Goal: Task Accomplishment & Management: Use online tool/utility

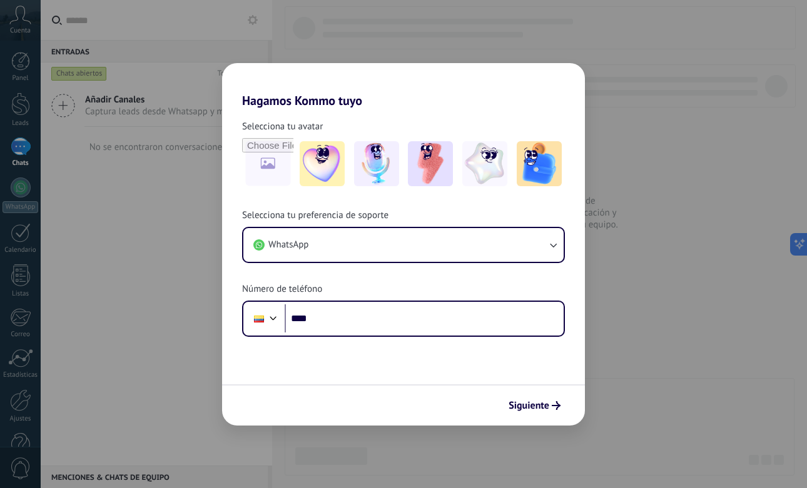
click at [613, 355] on div "Hagamos Kommo tuyo Selecciona tu avatar Selecciona tu preferencia de soporte Wh…" at bounding box center [403, 244] width 807 height 488
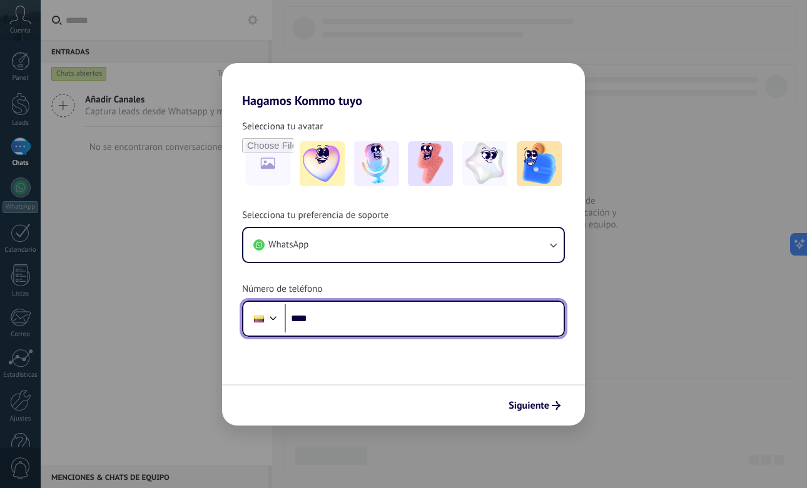
click at [371, 325] on input "****" at bounding box center [423, 318] width 279 height 29
type input "**********"
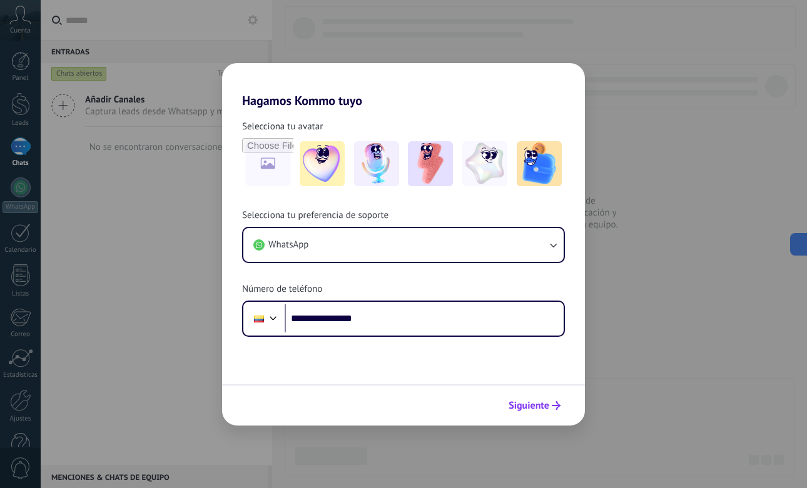
click at [536, 406] on span "Siguiente" at bounding box center [528, 405] width 41 height 9
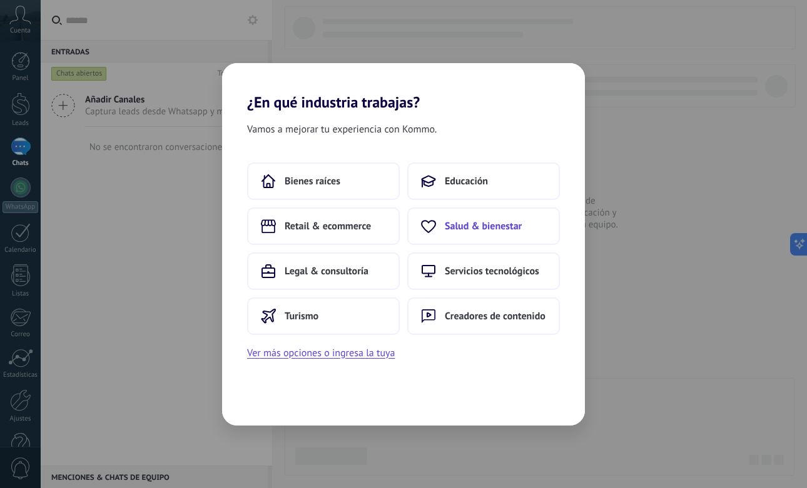
click at [506, 229] on span "Salud & bienestar" at bounding box center [483, 226] width 77 height 13
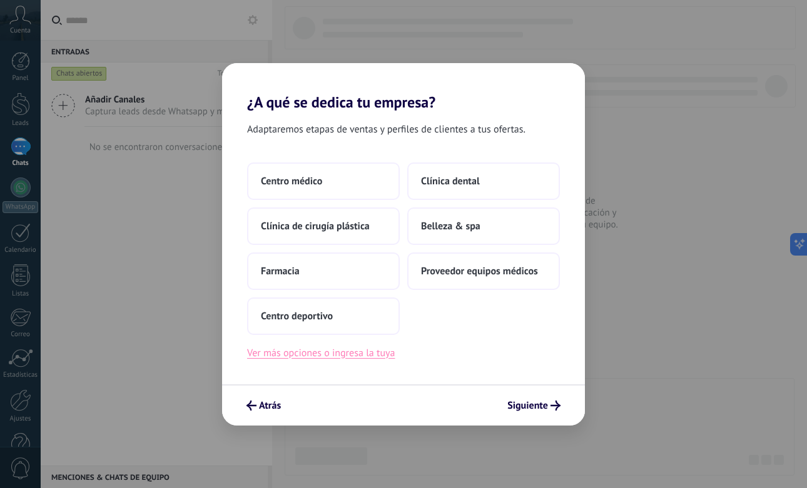
click at [350, 353] on button "Ver más opciones o ingresa la tuya" at bounding box center [321, 353] width 148 height 16
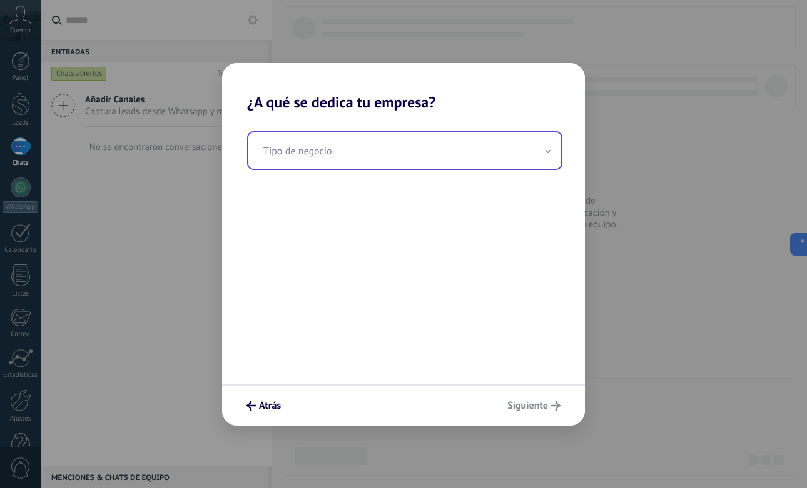
click at [336, 149] on input "text" at bounding box center [404, 151] width 313 height 36
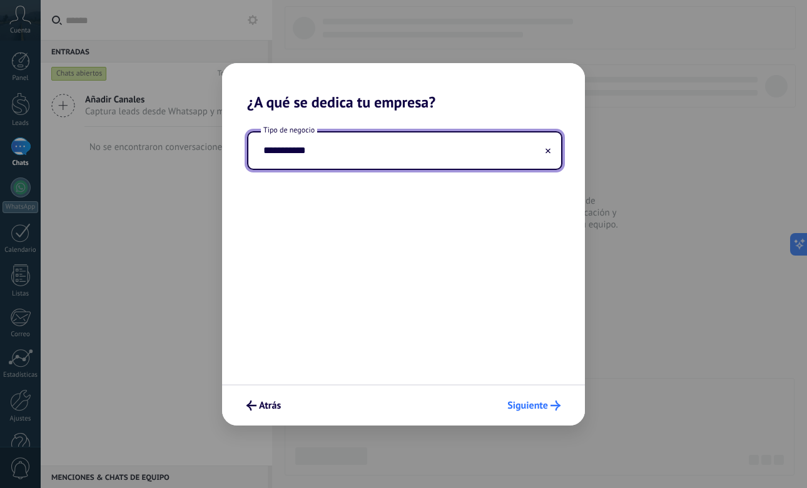
type input "**********"
click at [549, 413] on button "Siguiente" at bounding box center [533, 405] width 64 height 21
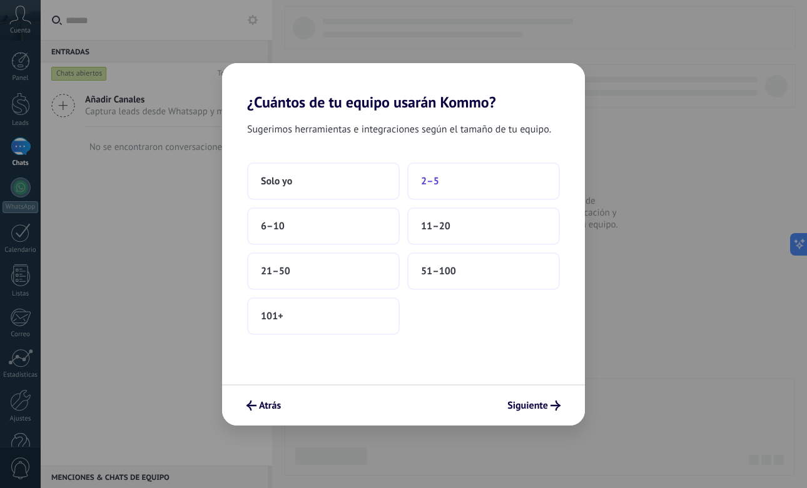
click at [474, 183] on button "2–5" at bounding box center [483, 182] width 153 height 38
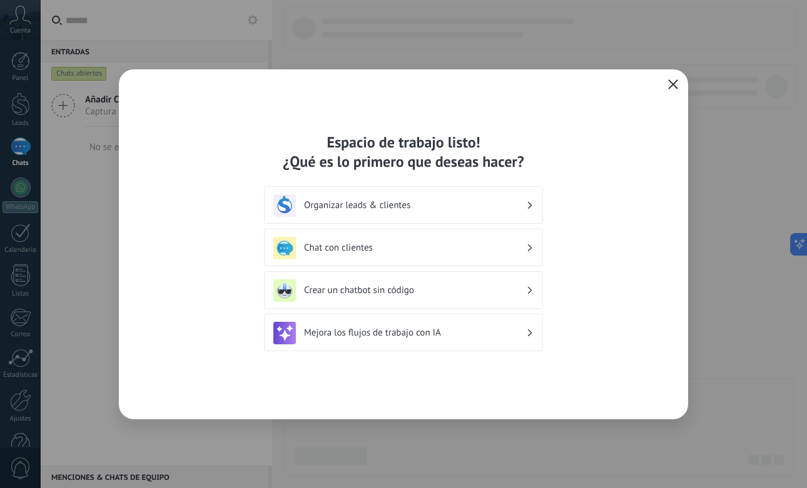
click at [482, 252] on h3 "Chat con clientes" at bounding box center [415, 248] width 222 height 12
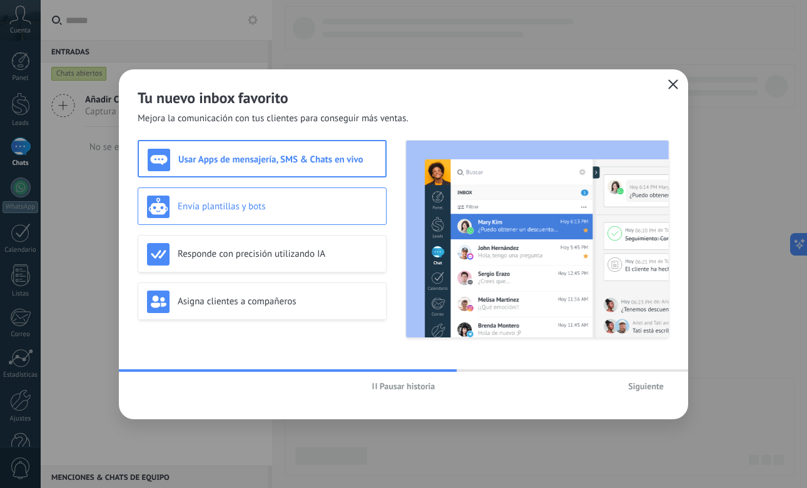
click at [255, 206] on h3 "Envía plantillas y bots" at bounding box center [277, 207] width 199 height 12
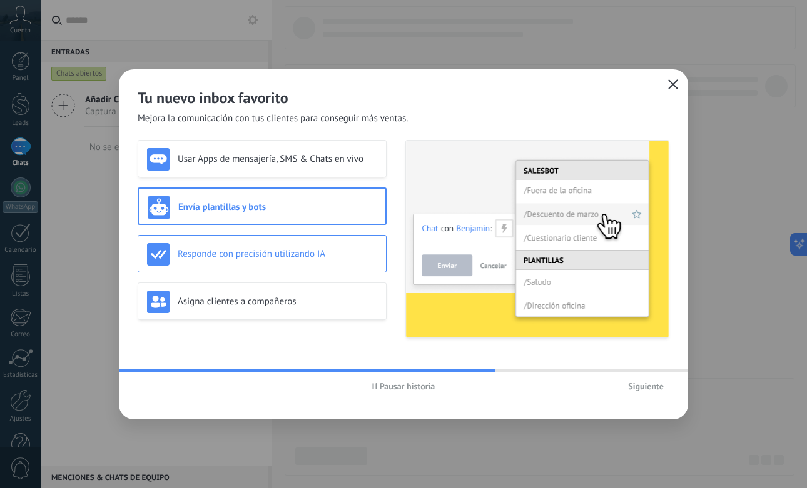
click at [272, 252] on h3 "Responde con precisión utilizando IA" at bounding box center [277, 254] width 199 height 12
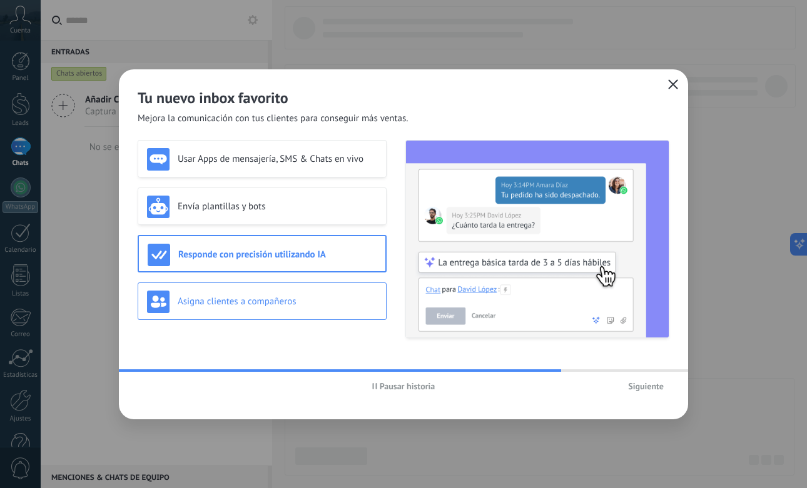
click at [268, 298] on h3 "Asigna clientes a compañeros" at bounding box center [277, 302] width 199 height 12
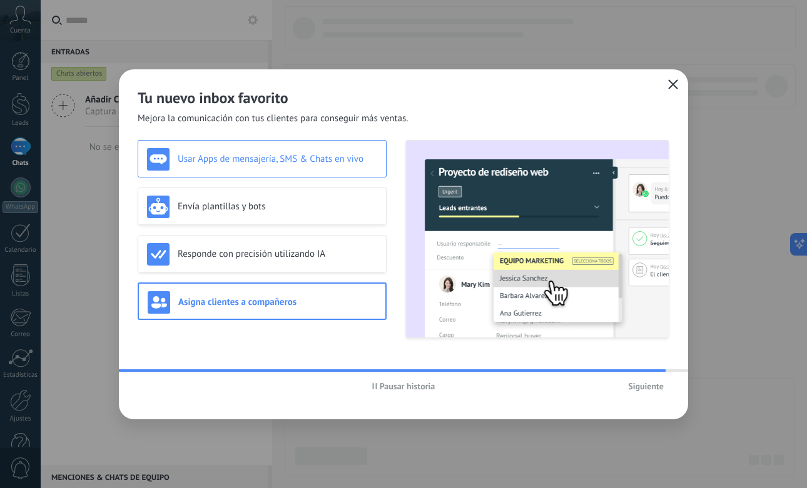
click at [303, 159] on h3 "Usar Apps de mensajería, SMS & Chats en vivo" at bounding box center [277, 159] width 199 height 12
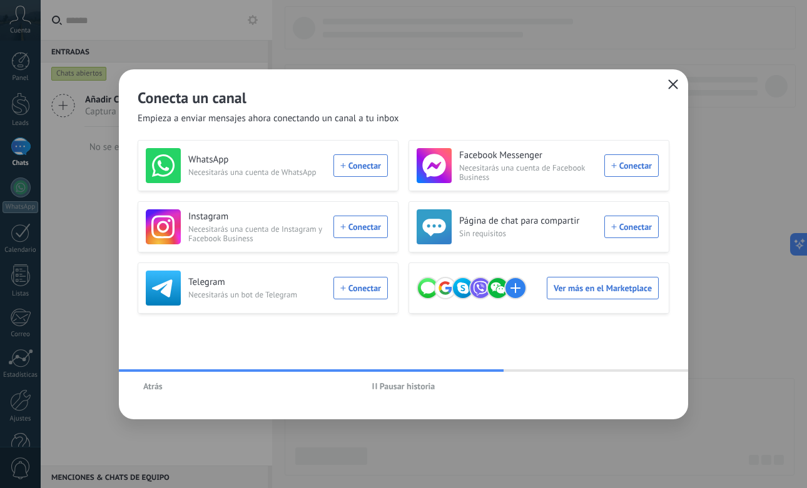
click at [675, 85] on icon "button" at bounding box center [673, 84] width 10 height 10
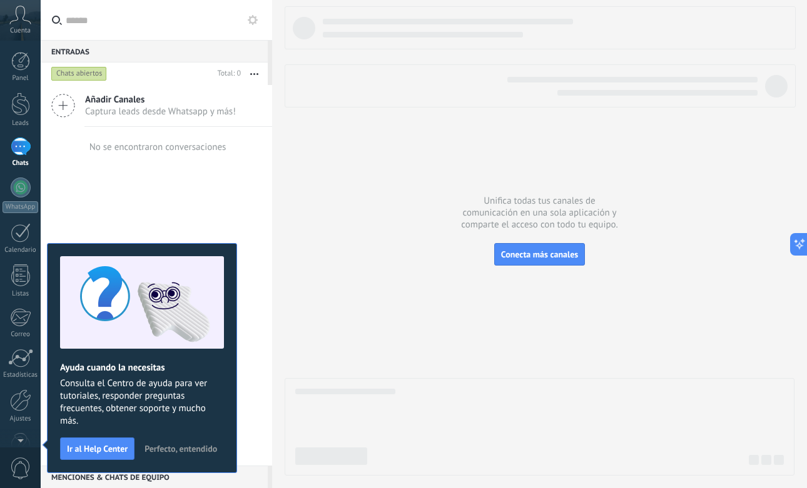
click at [168, 110] on span "Captura leads desde Whatsapp y más!" at bounding box center [160, 112] width 151 height 12
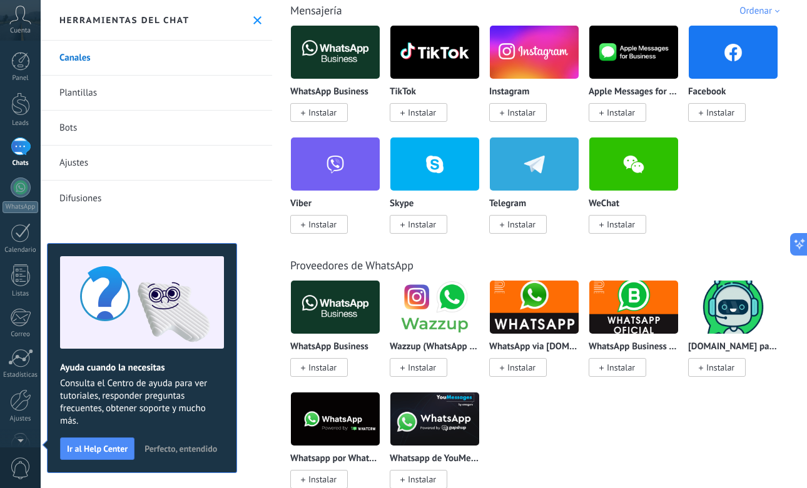
scroll to position [235, 0]
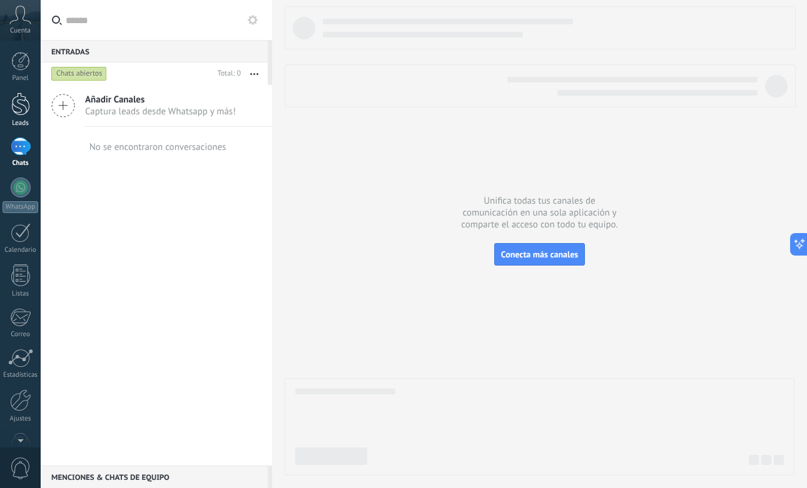
click at [21, 107] on div at bounding box center [20, 104] width 19 height 23
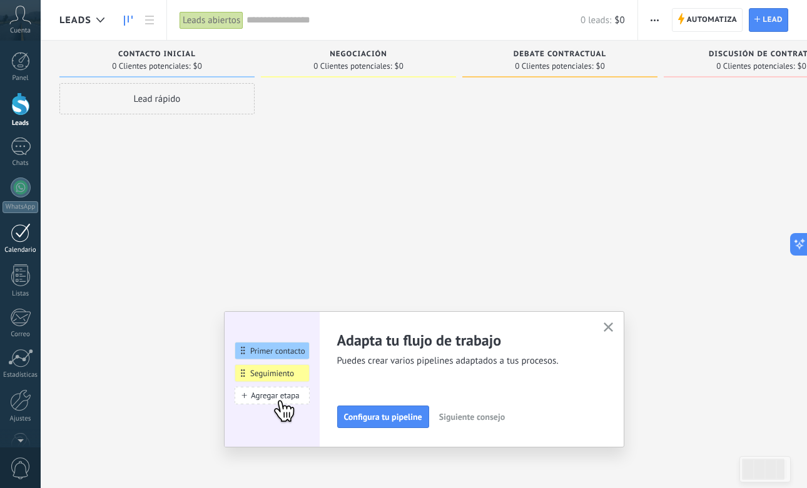
click at [23, 238] on div at bounding box center [21, 232] width 20 height 19
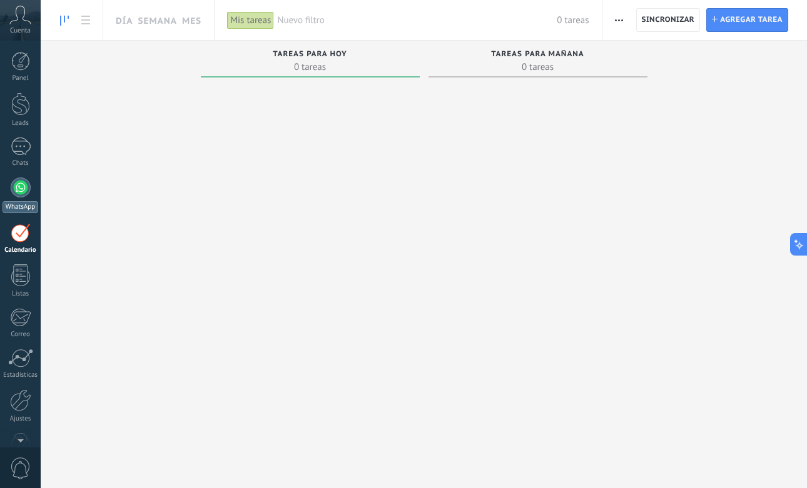
click at [23, 188] on div at bounding box center [21, 188] width 20 height 20
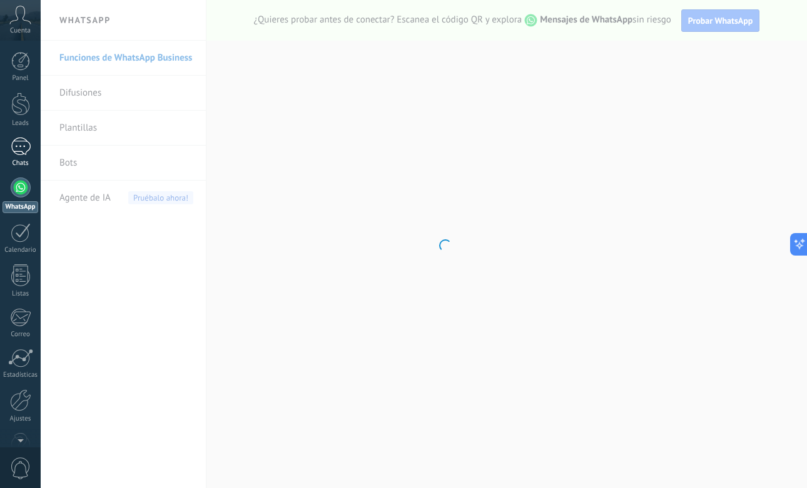
click at [26, 149] on div at bounding box center [21, 147] width 20 height 18
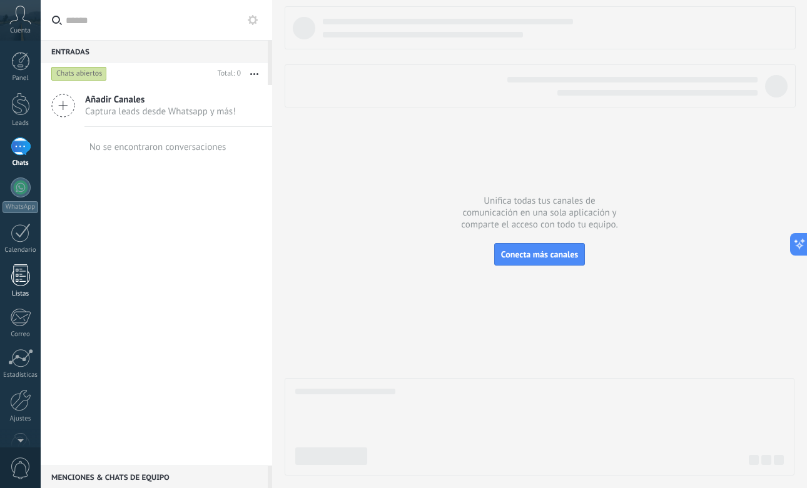
click at [28, 280] on div at bounding box center [20, 275] width 19 height 22
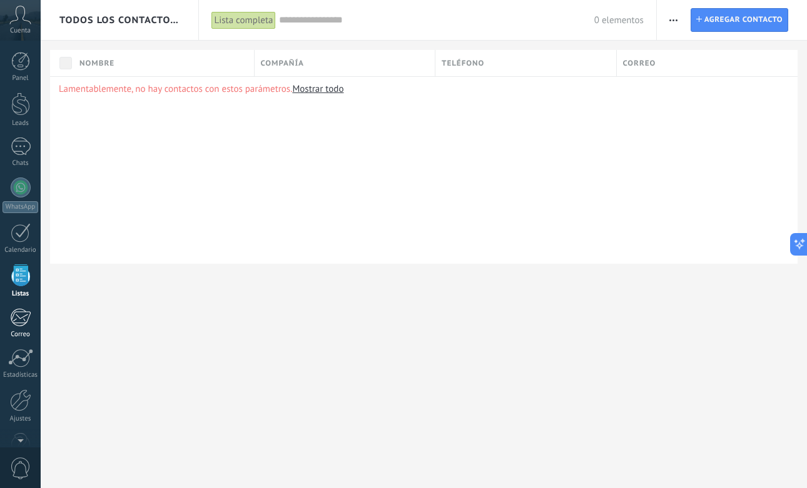
click at [23, 322] on div at bounding box center [20, 317] width 21 height 19
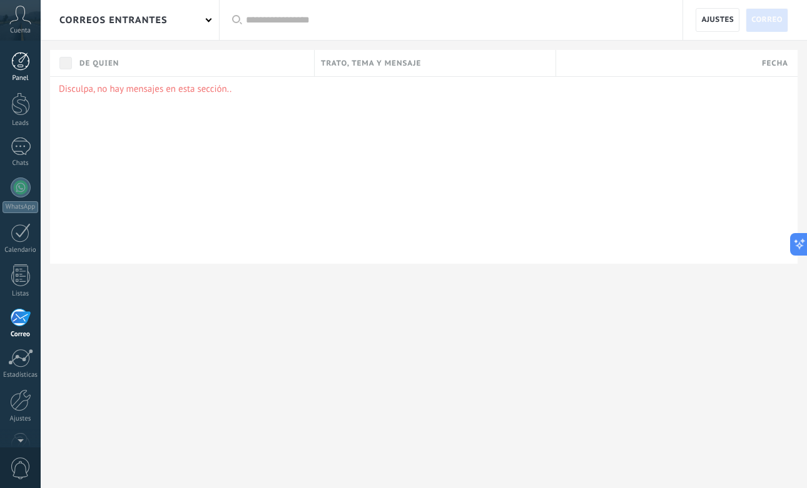
click at [18, 71] on link "Panel" at bounding box center [20, 67] width 41 height 31
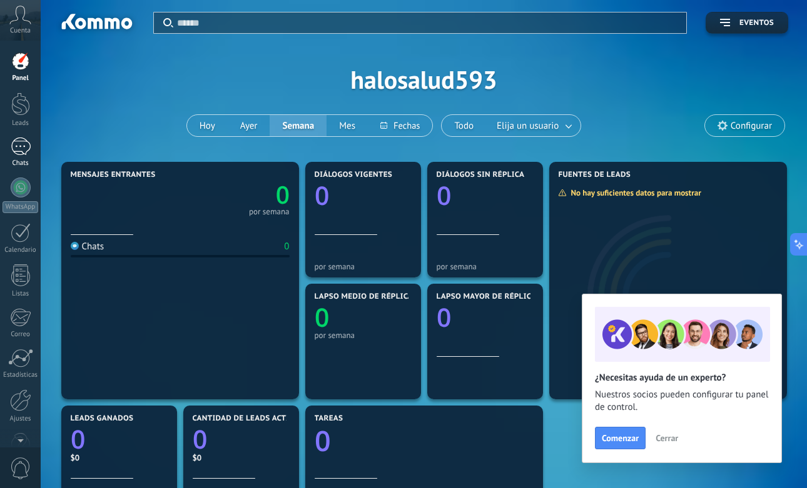
click at [26, 146] on div at bounding box center [21, 147] width 20 height 18
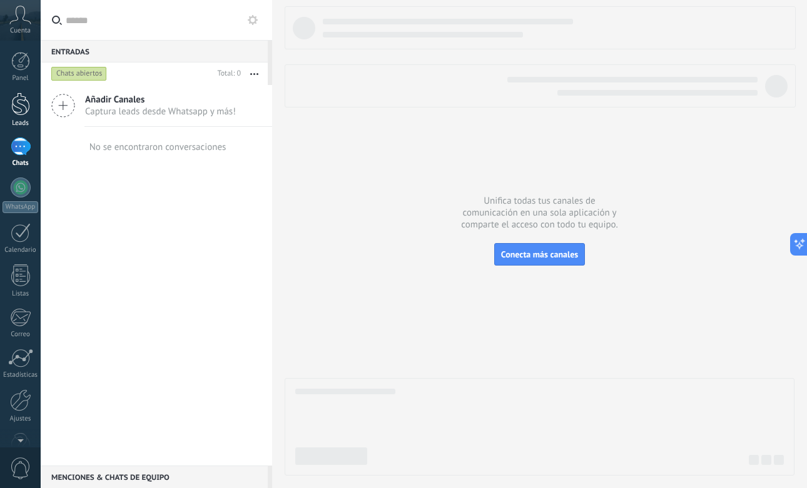
click at [23, 113] on div at bounding box center [20, 104] width 19 height 23
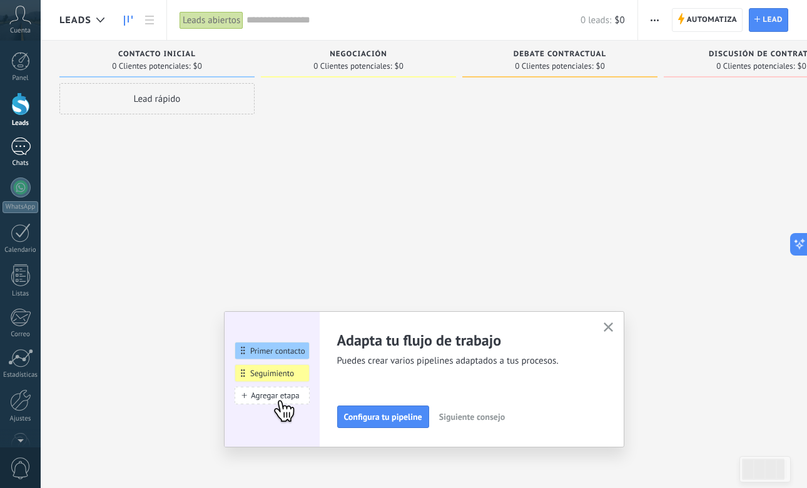
click at [20, 156] on link "Chats" at bounding box center [20, 153] width 41 height 30
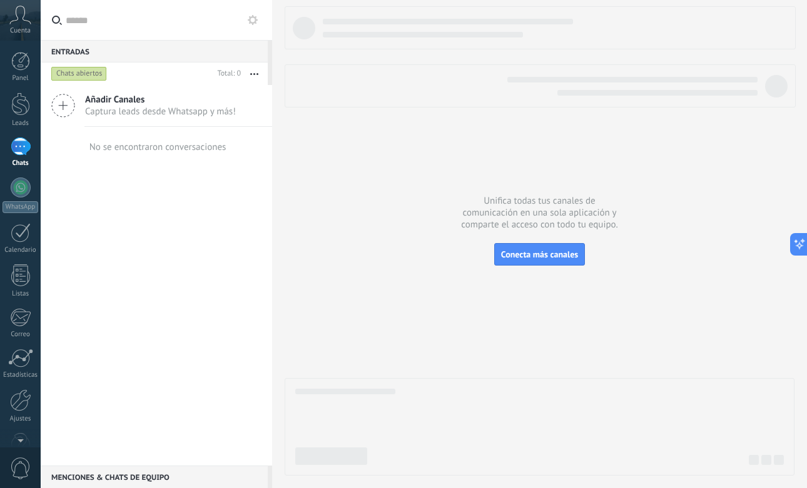
click at [173, 122] on div "Añadir Canales Captura leads desde Whatsapp y más!" at bounding box center [156, 106] width 231 height 42
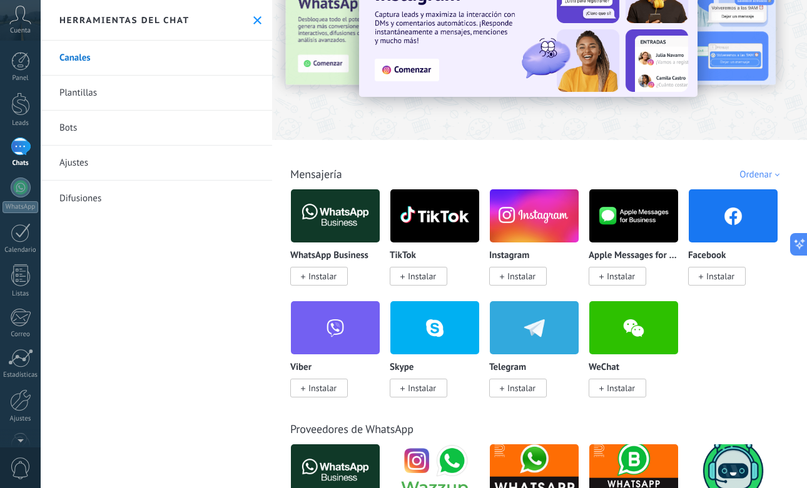
scroll to position [65, 0]
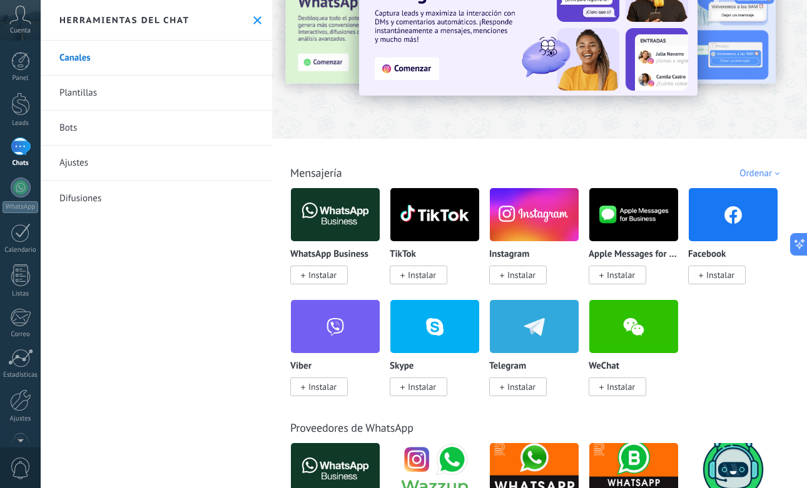
click at [331, 279] on span "Instalar" at bounding box center [322, 274] width 28 height 11
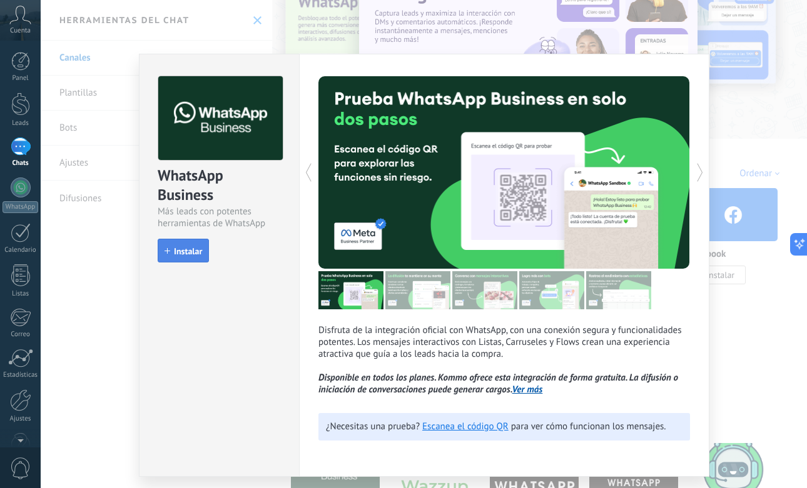
click at [179, 261] on button "Instalar" at bounding box center [183, 251] width 51 height 24
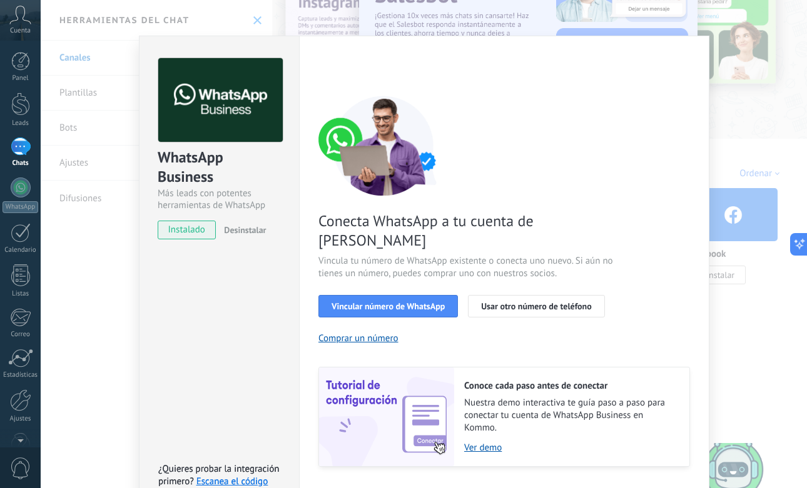
scroll to position [38, 0]
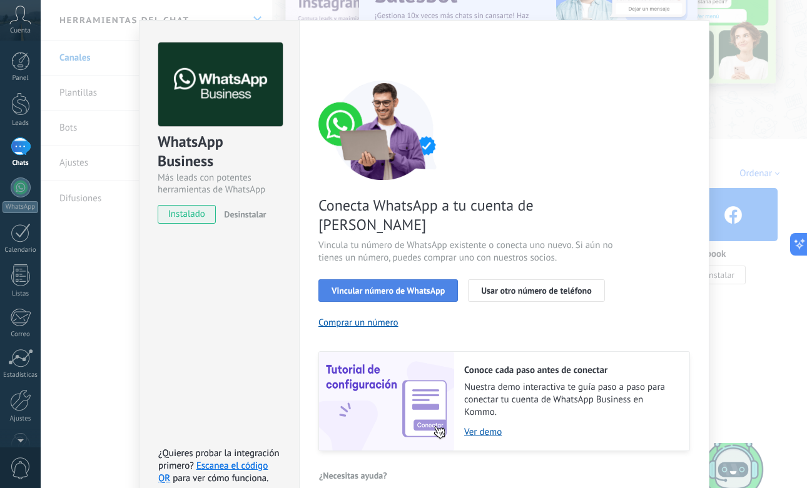
click at [428, 279] on button "Vincular número de WhatsApp" at bounding box center [387, 290] width 139 height 23
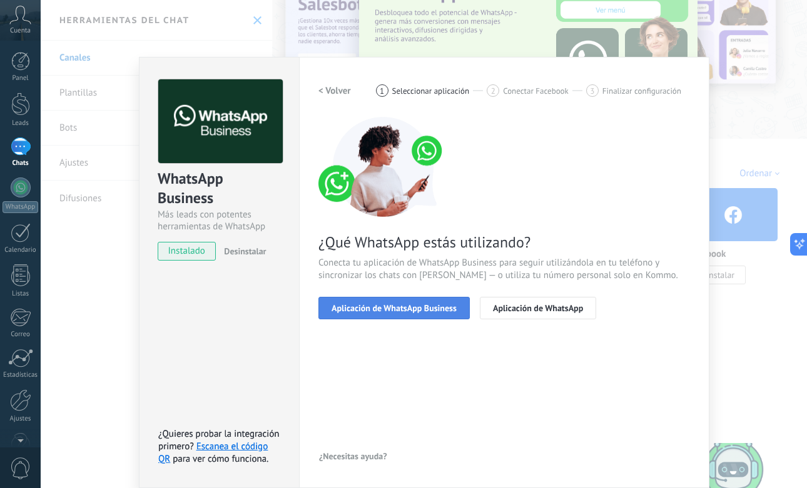
click at [428, 314] on button "Aplicación de WhatsApp Business" at bounding box center [393, 308] width 151 height 23
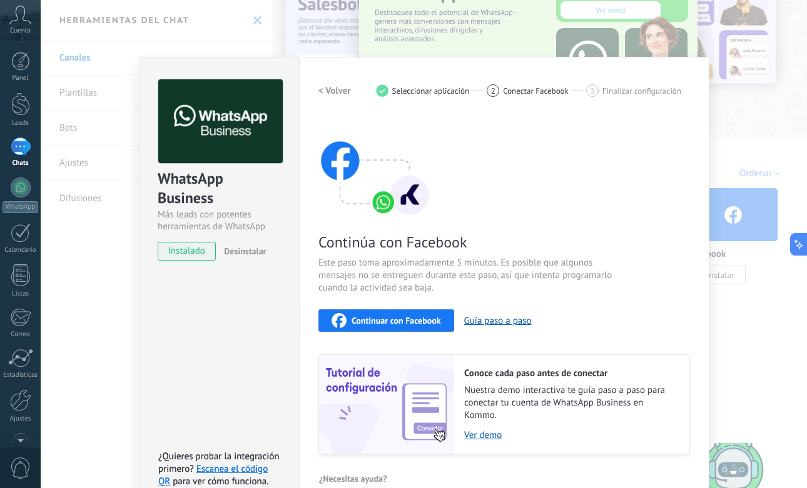
scroll to position [23, 0]
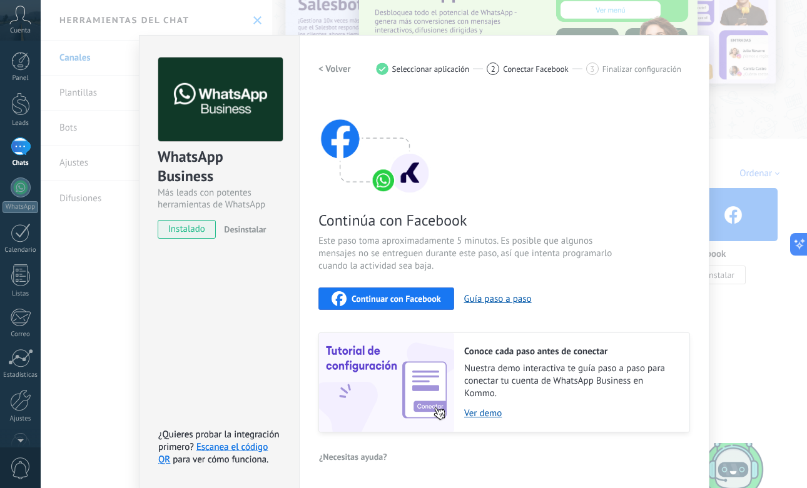
click at [413, 289] on button "Continuar con Facebook" at bounding box center [386, 299] width 136 height 23
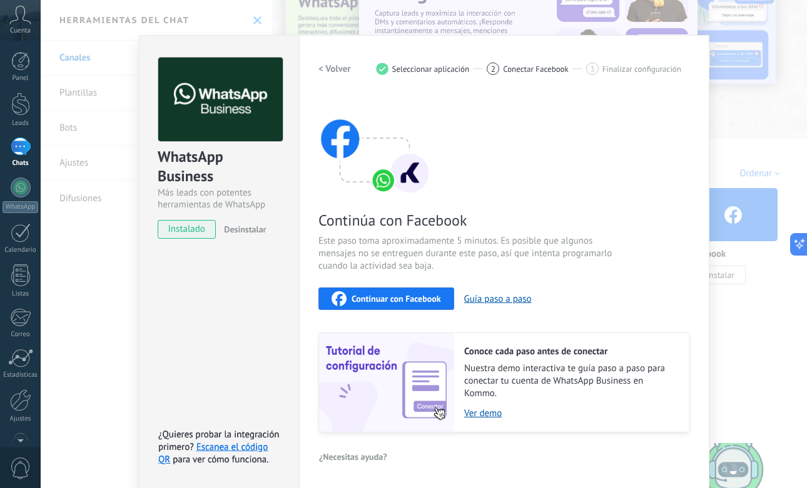
click at [731, 325] on div "WhatsApp Business Más leads con potentes herramientas de WhatsApp instalado Des…" at bounding box center [424, 244] width 766 height 488
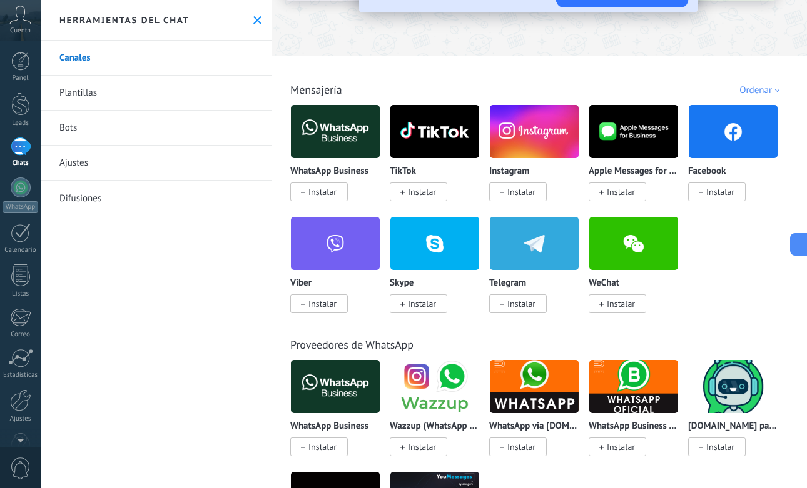
scroll to position [163, 0]
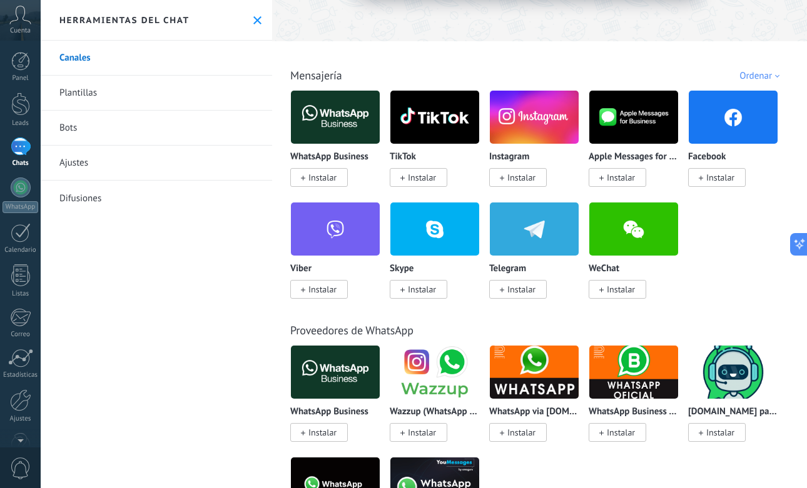
click at [310, 435] on span "Instalar" at bounding box center [322, 432] width 28 height 11
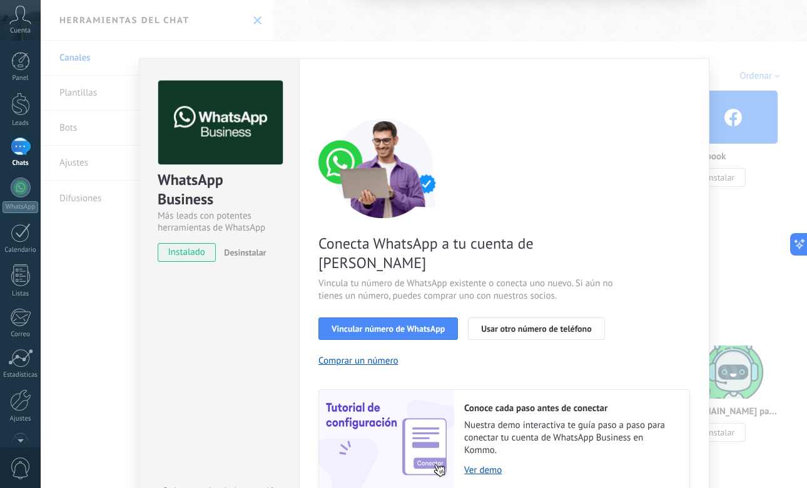
scroll to position [38, 0]
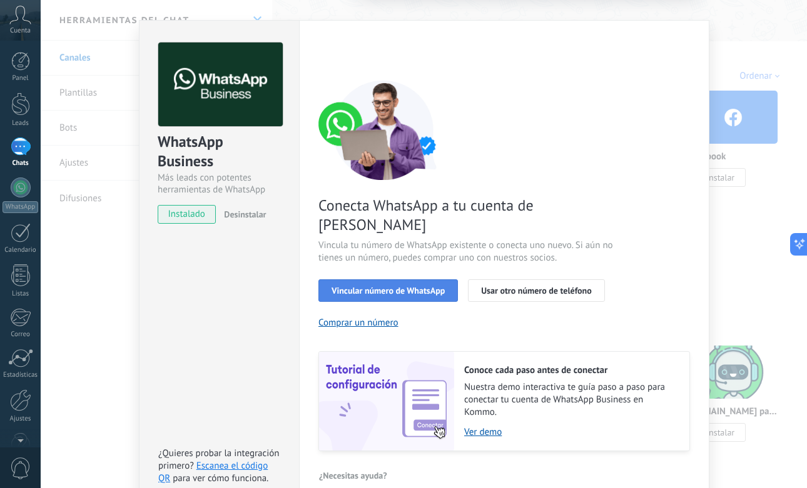
click at [411, 281] on button "Vincular número de WhatsApp" at bounding box center [387, 290] width 139 height 23
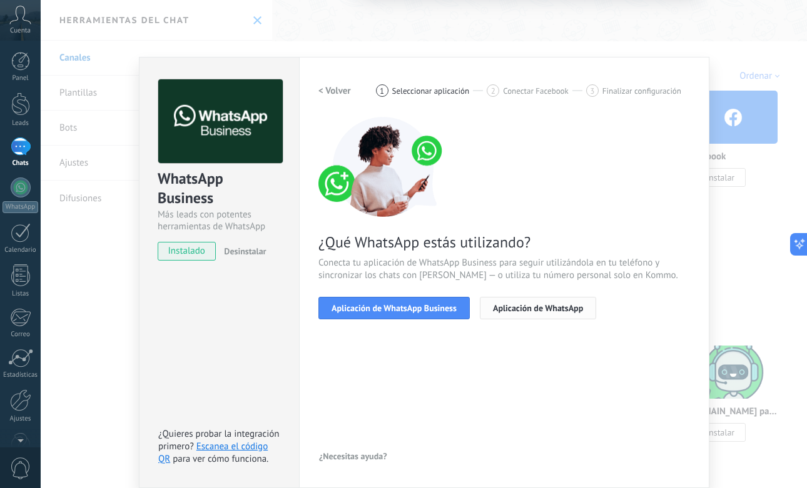
click at [532, 308] on span "Aplicación de WhatsApp" at bounding box center [538, 308] width 90 height 9
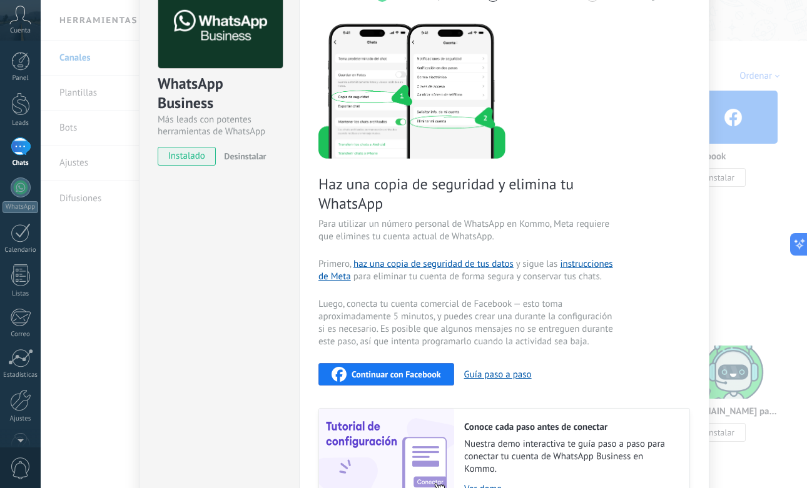
scroll to position [110, 0]
